Goal: Information Seeking & Learning: Learn about a topic

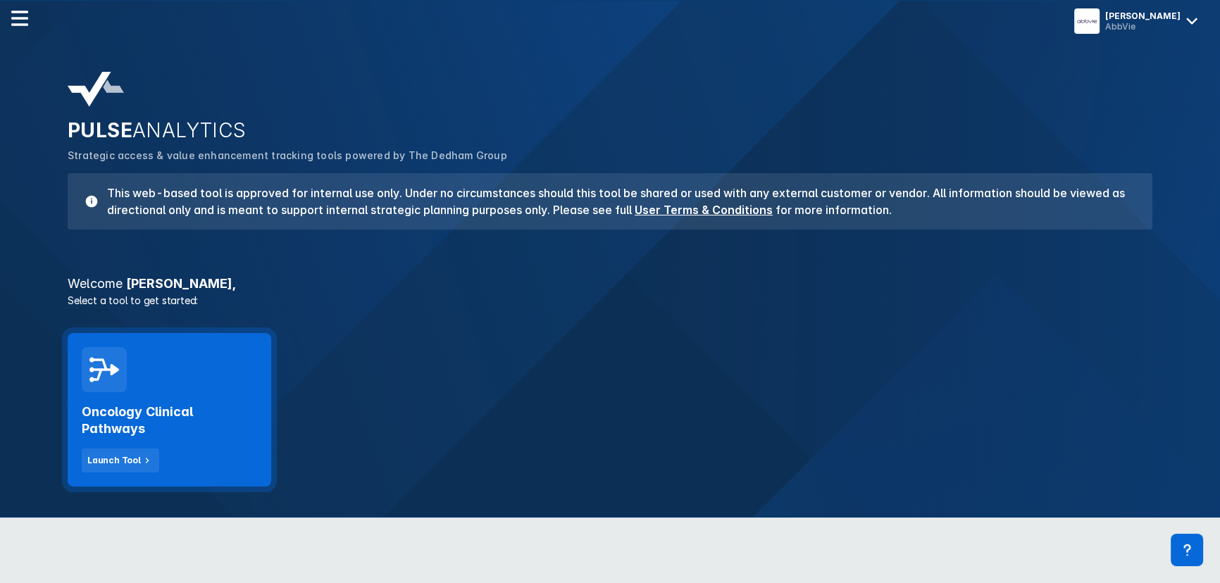
click at [149, 404] on h2 "Oncology Clinical Pathways" at bounding box center [169, 421] width 175 height 34
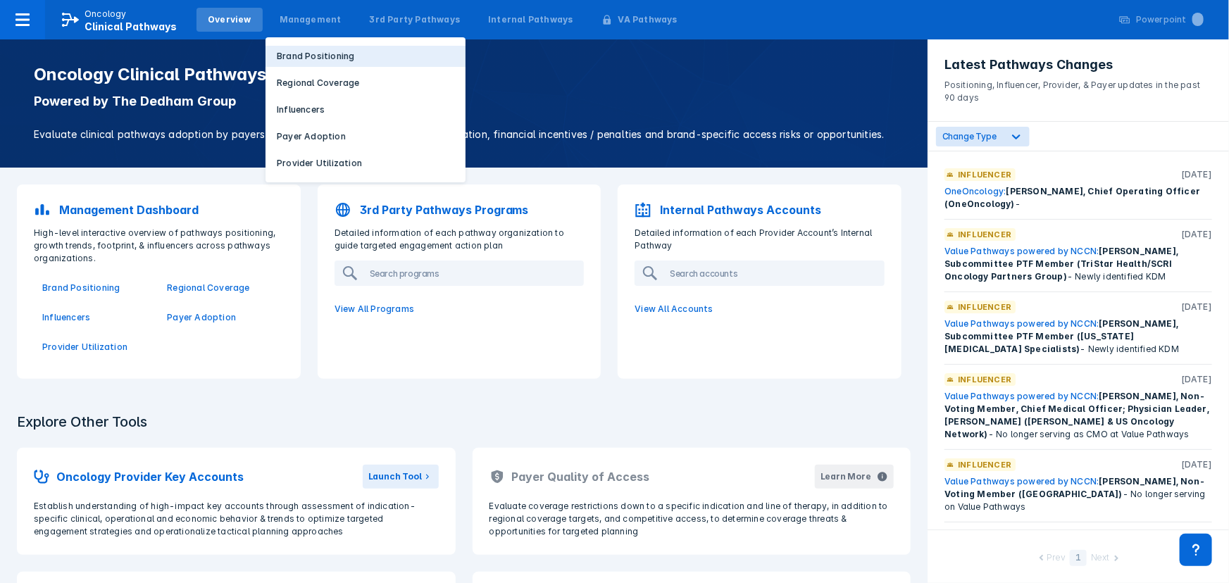
click at [309, 63] on button "Brand Positioning" at bounding box center [366, 56] width 200 height 21
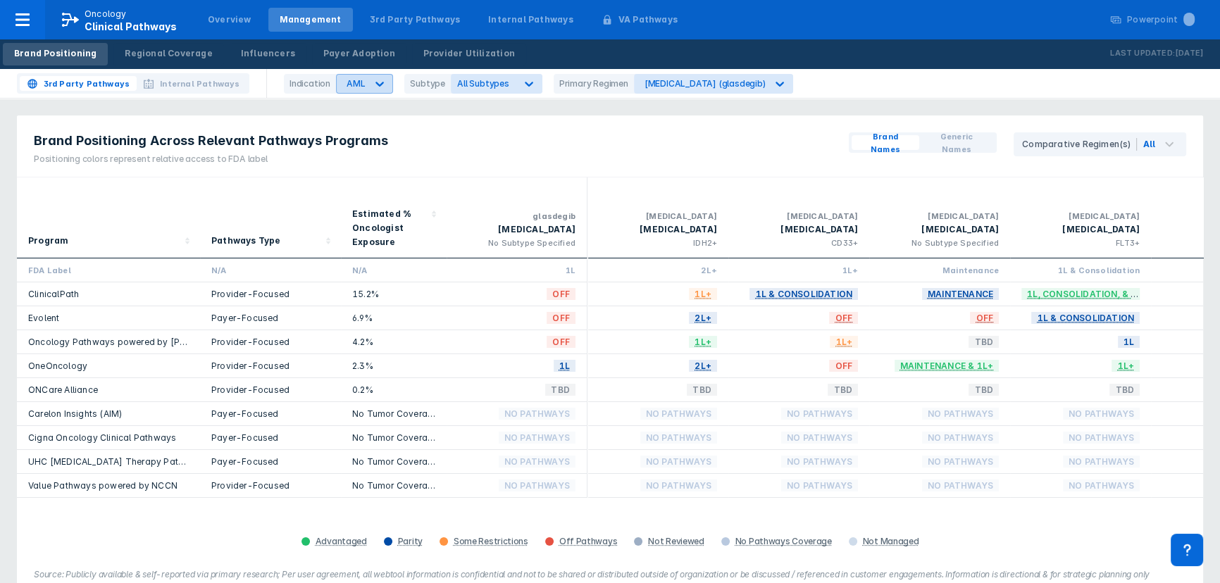
click at [356, 84] on div "AML" at bounding box center [356, 83] width 18 height 11
click at [359, 205] on div "[MEDICAL_DATA]" at bounding box center [380, 198] width 80 height 27
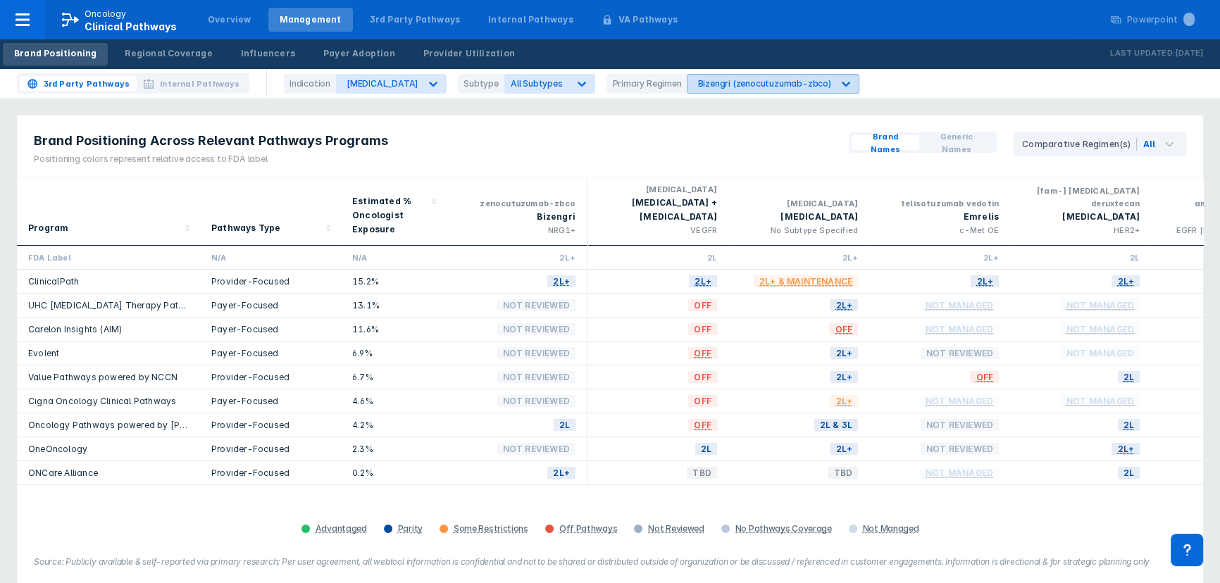
click at [706, 88] on div "Bizengri (zenocutuzumab-zbco)" at bounding box center [763, 83] width 133 height 11
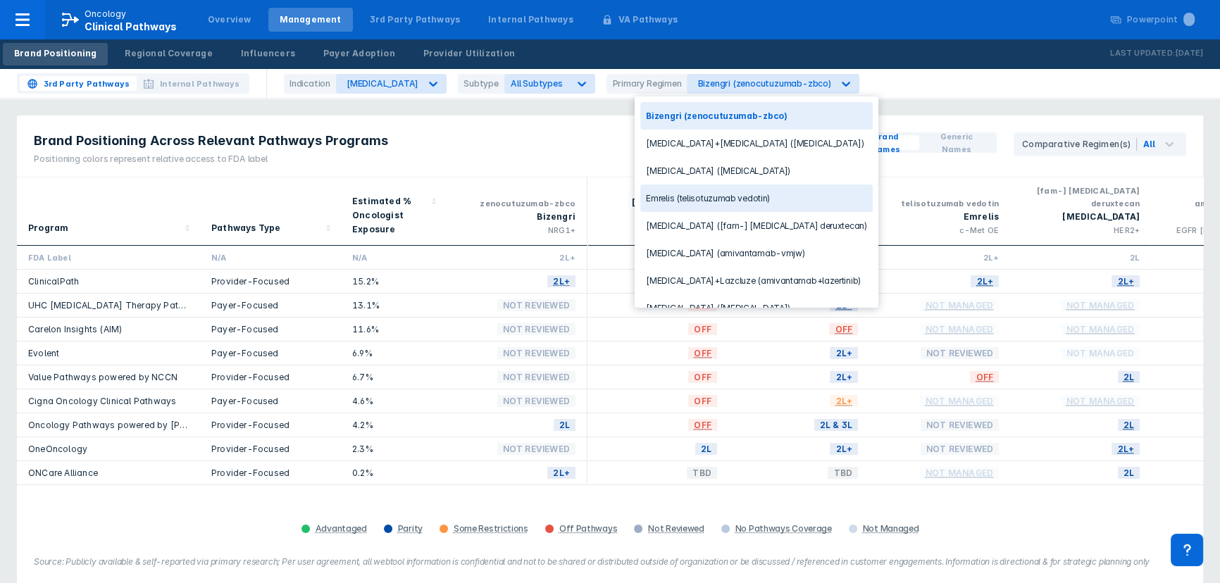
click at [690, 194] on div "Emrelis (telisotuzumab vedotin)" at bounding box center [756, 198] width 232 height 27
